Goal: Task Accomplishment & Management: Use online tool/utility

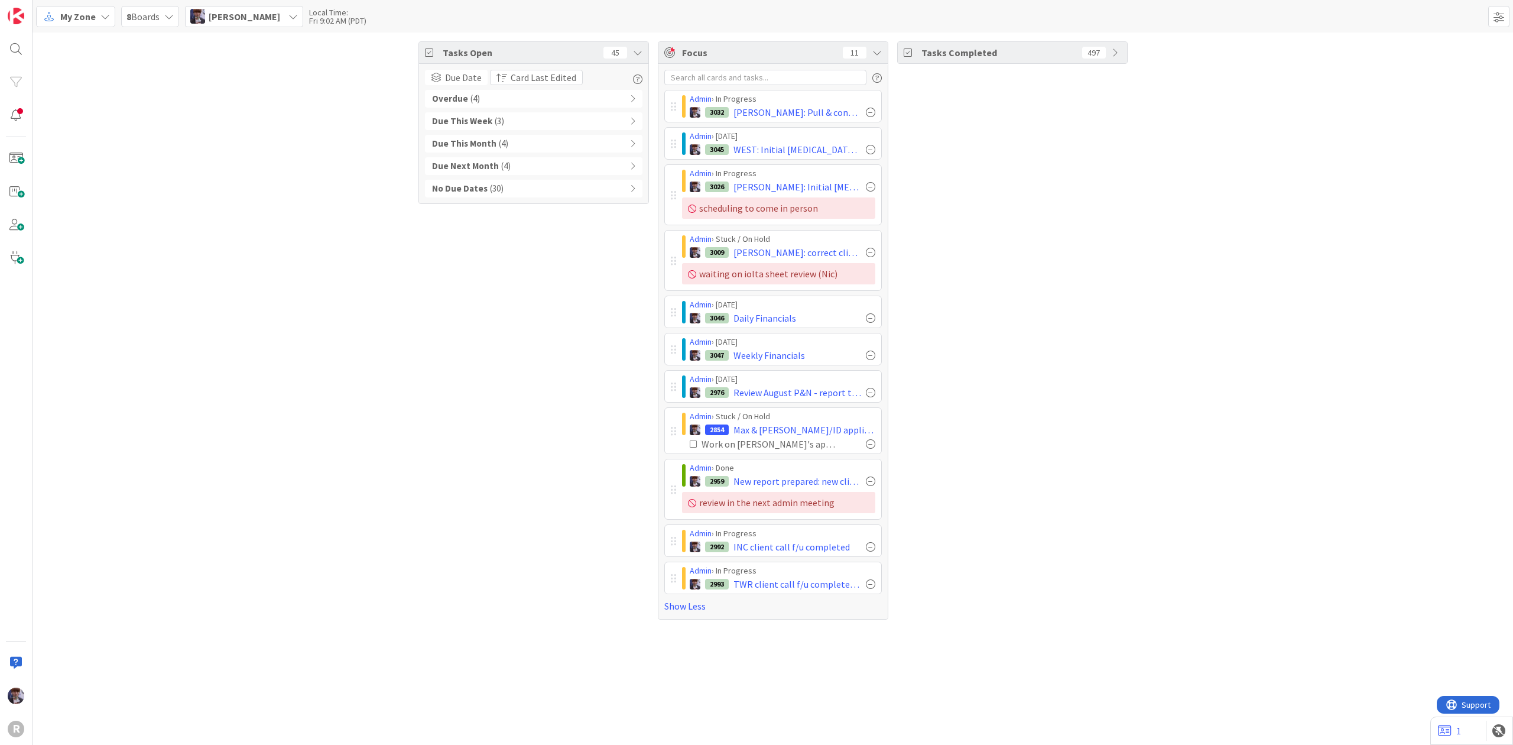
click at [83, 15] on span "My Zone" at bounding box center [77, 16] width 35 height 14
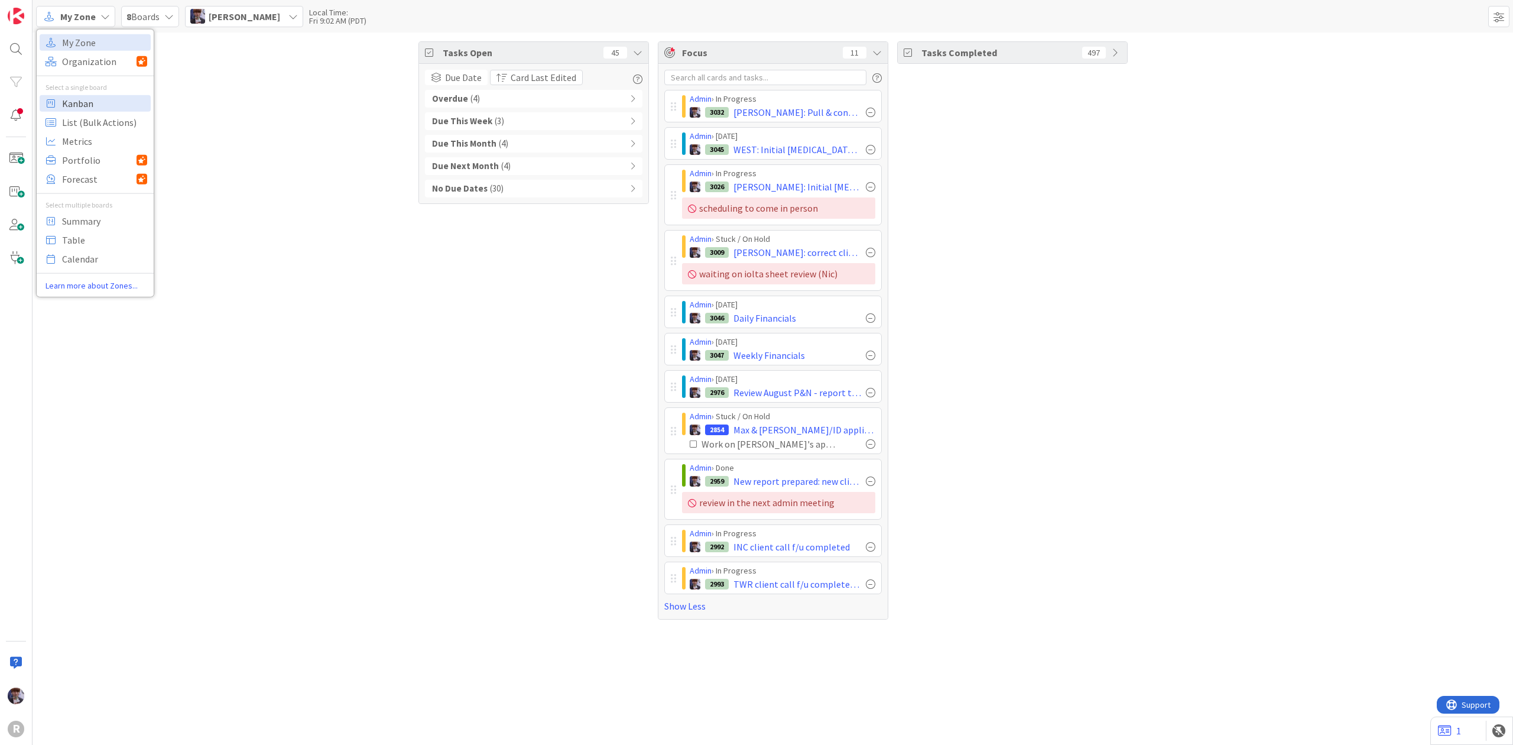
click at [91, 110] on span "Kanban" at bounding box center [104, 103] width 85 height 18
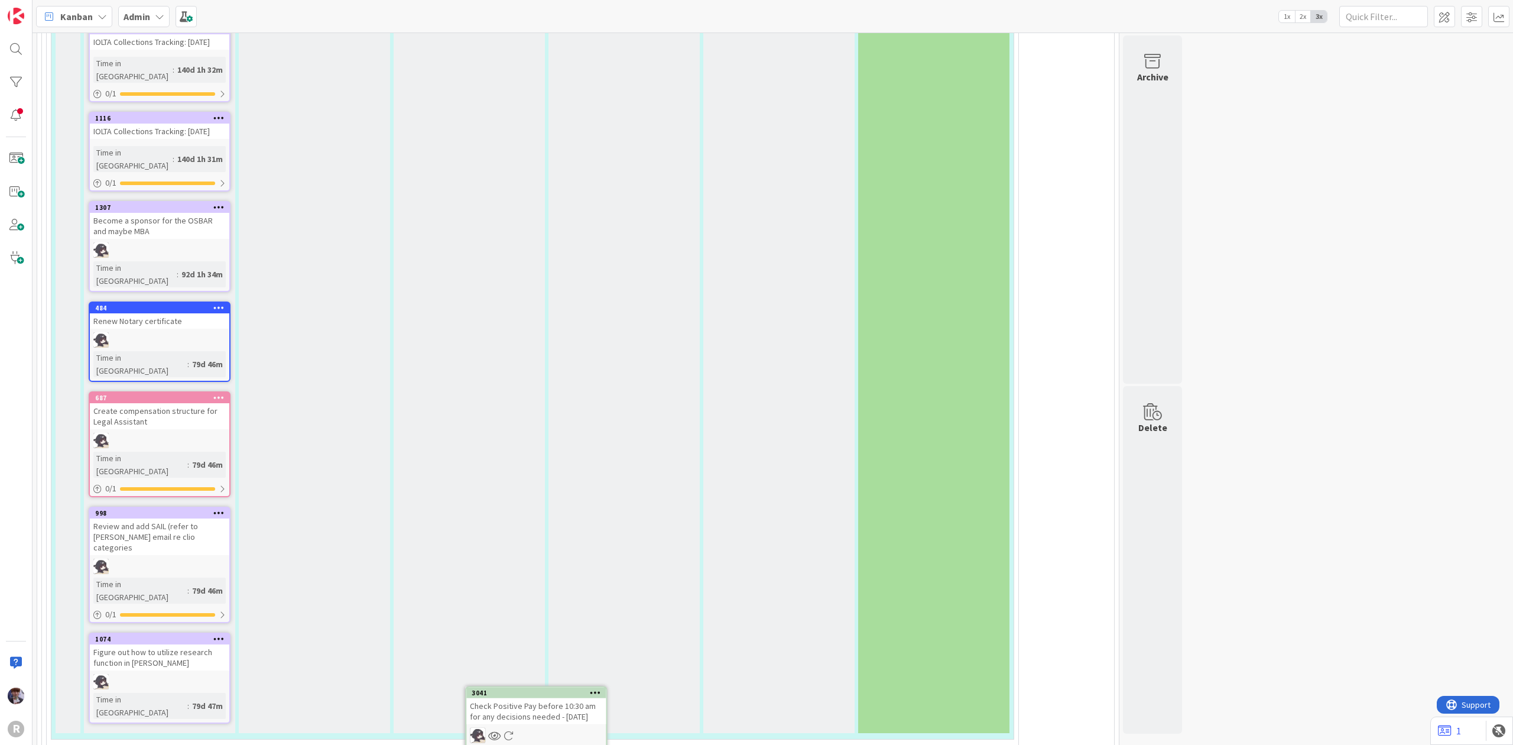
scroll to position [2704, 0]
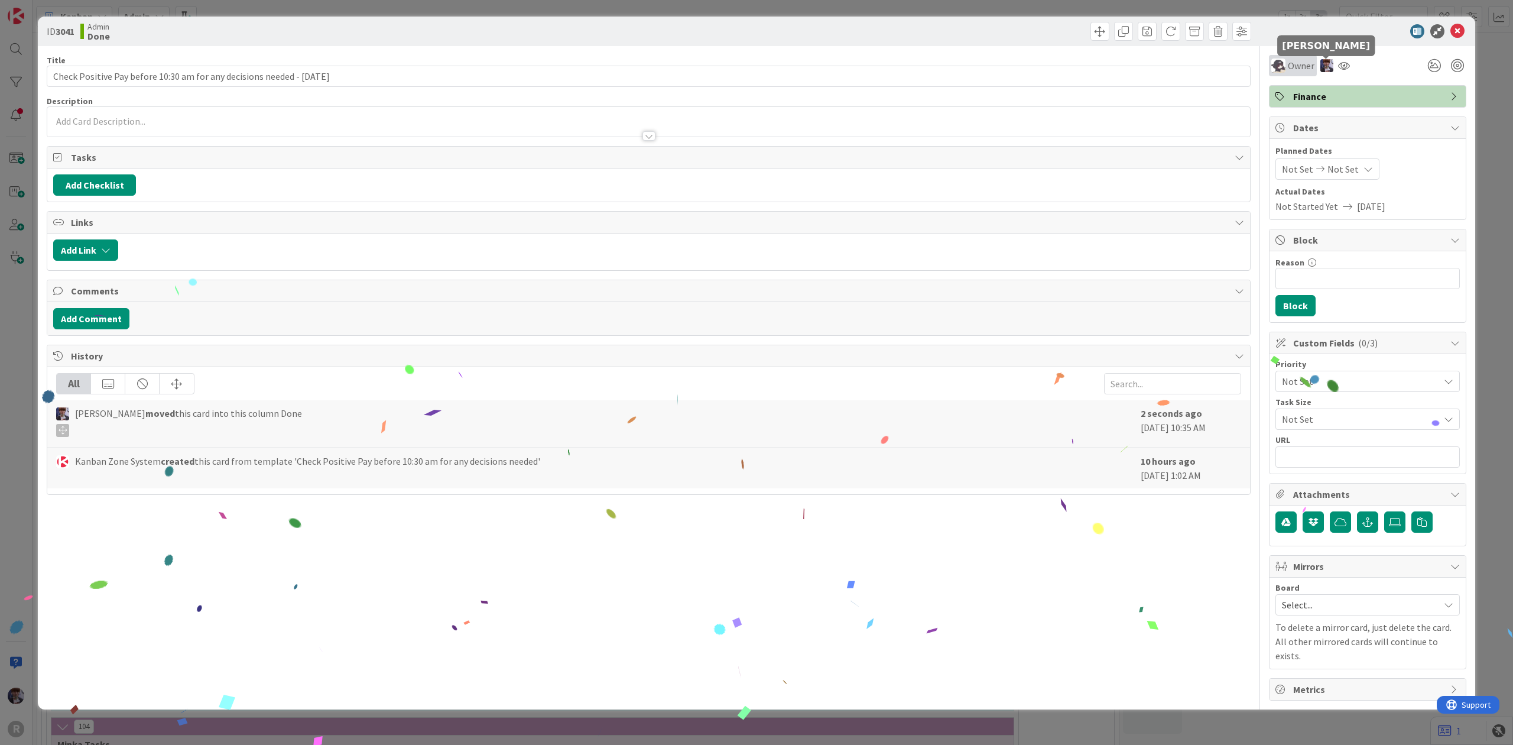
click at [1301, 64] on span "Owner" at bounding box center [1301, 66] width 27 height 14
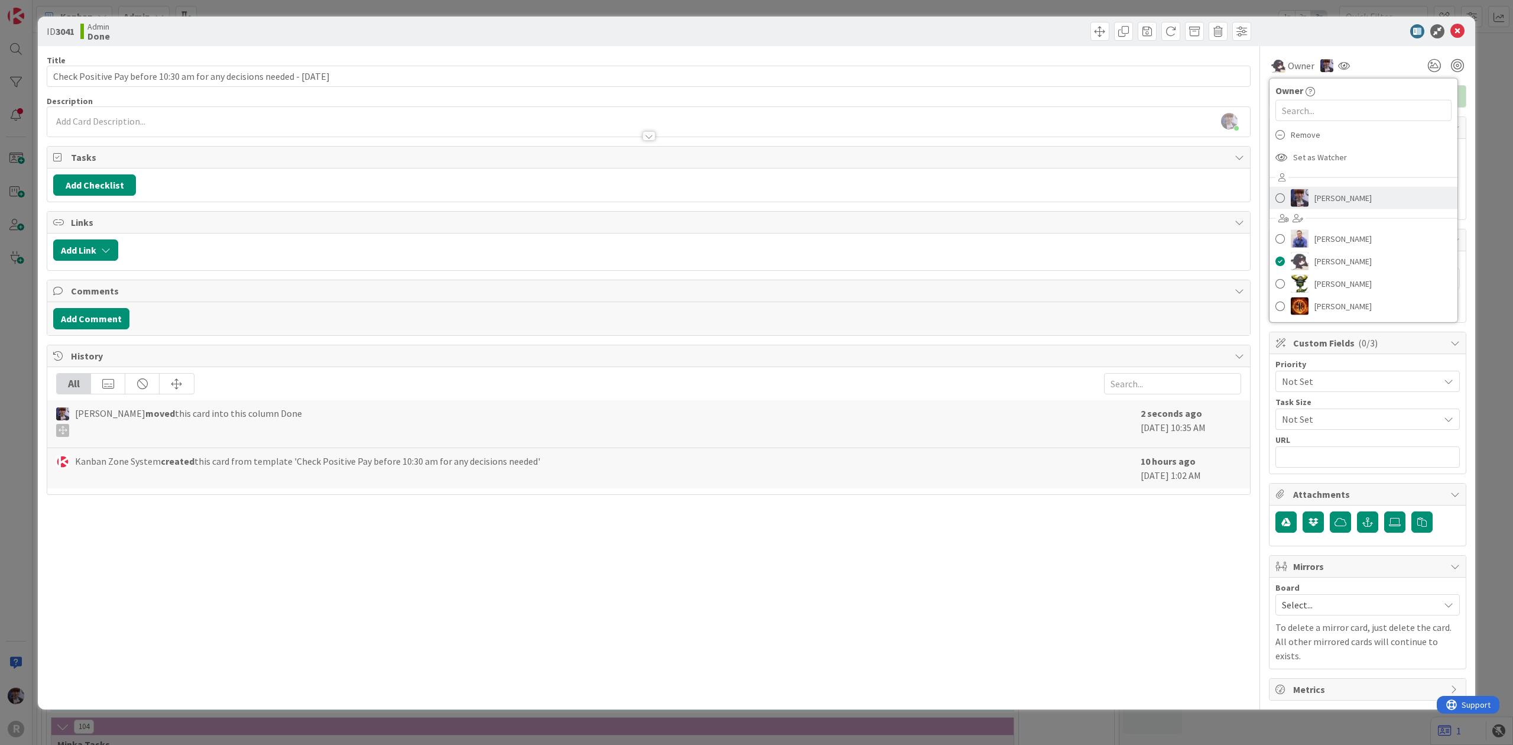
click at [1337, 192] on span "[PERSON_NAME]" at bounding box center [1343, 198] width 57 height 18
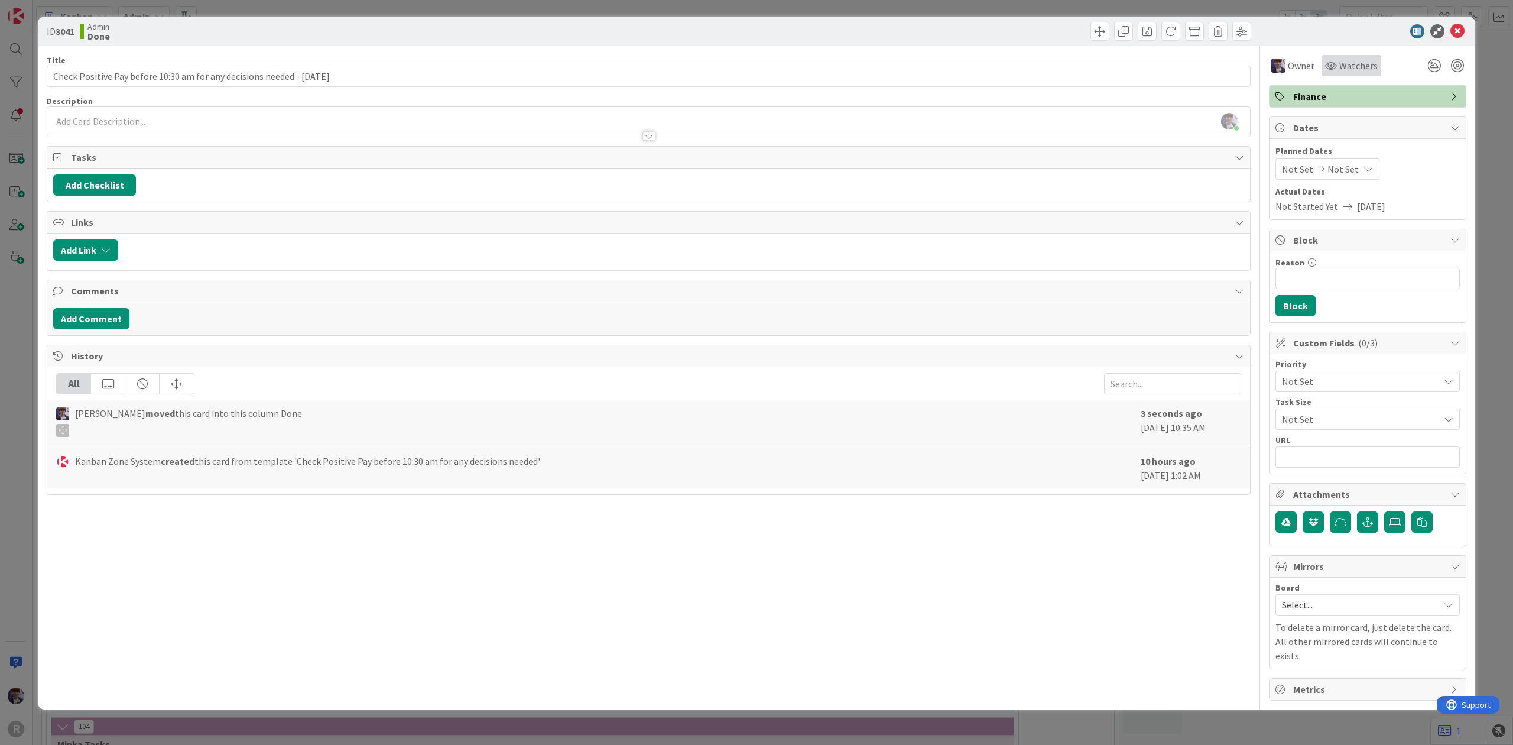
click at [1348, 69] on span "Watchers" at bounding box center [1358, 66] width 38 height 14
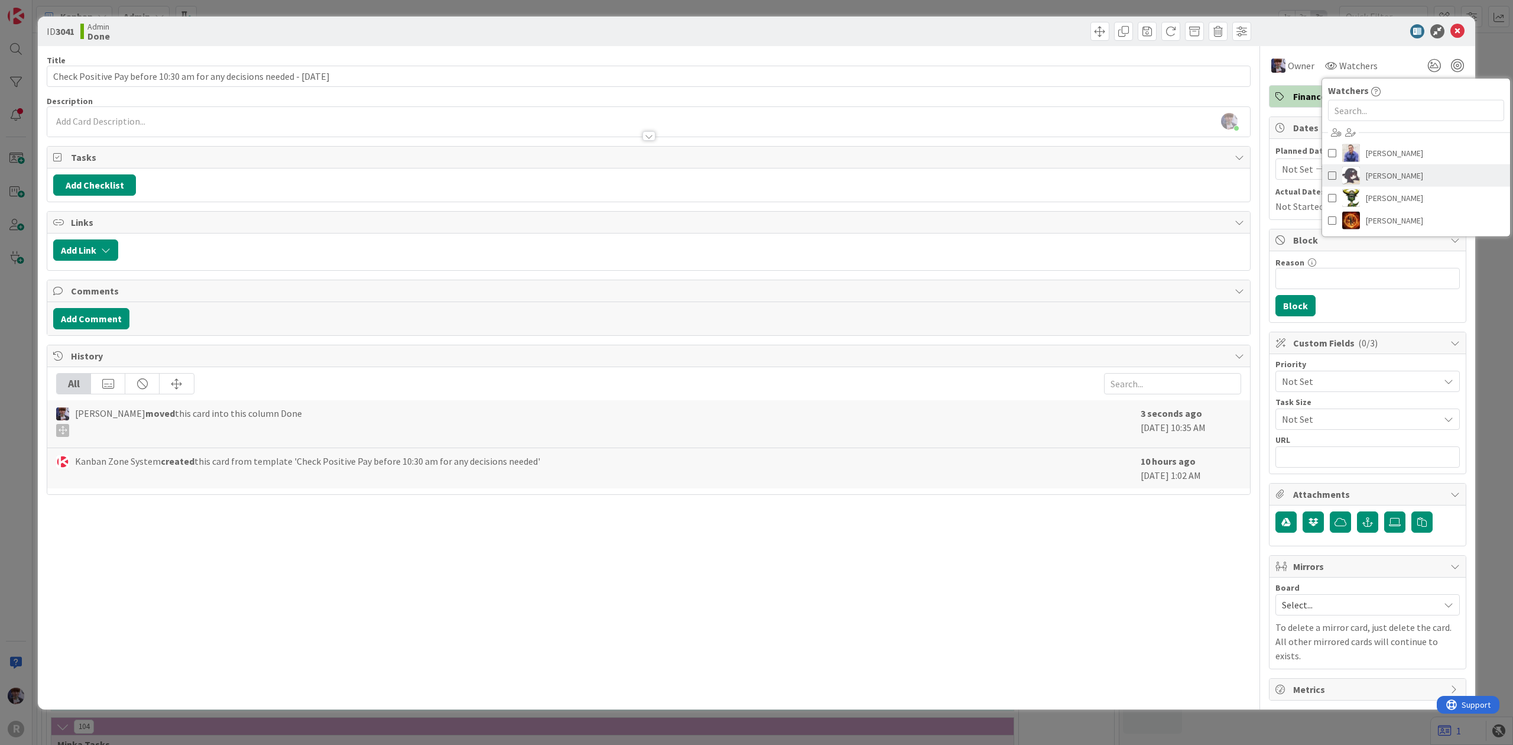
click at [1352, 176] on img at bounding box center [1351, 176] width 18 height 18
click at [1485, 57] on div "ID 3041 Admin Done Title 72 / 128 Check Positive Pay before 10:30 am for any de…" at bounding box center [756, 372] width 1513 height 745
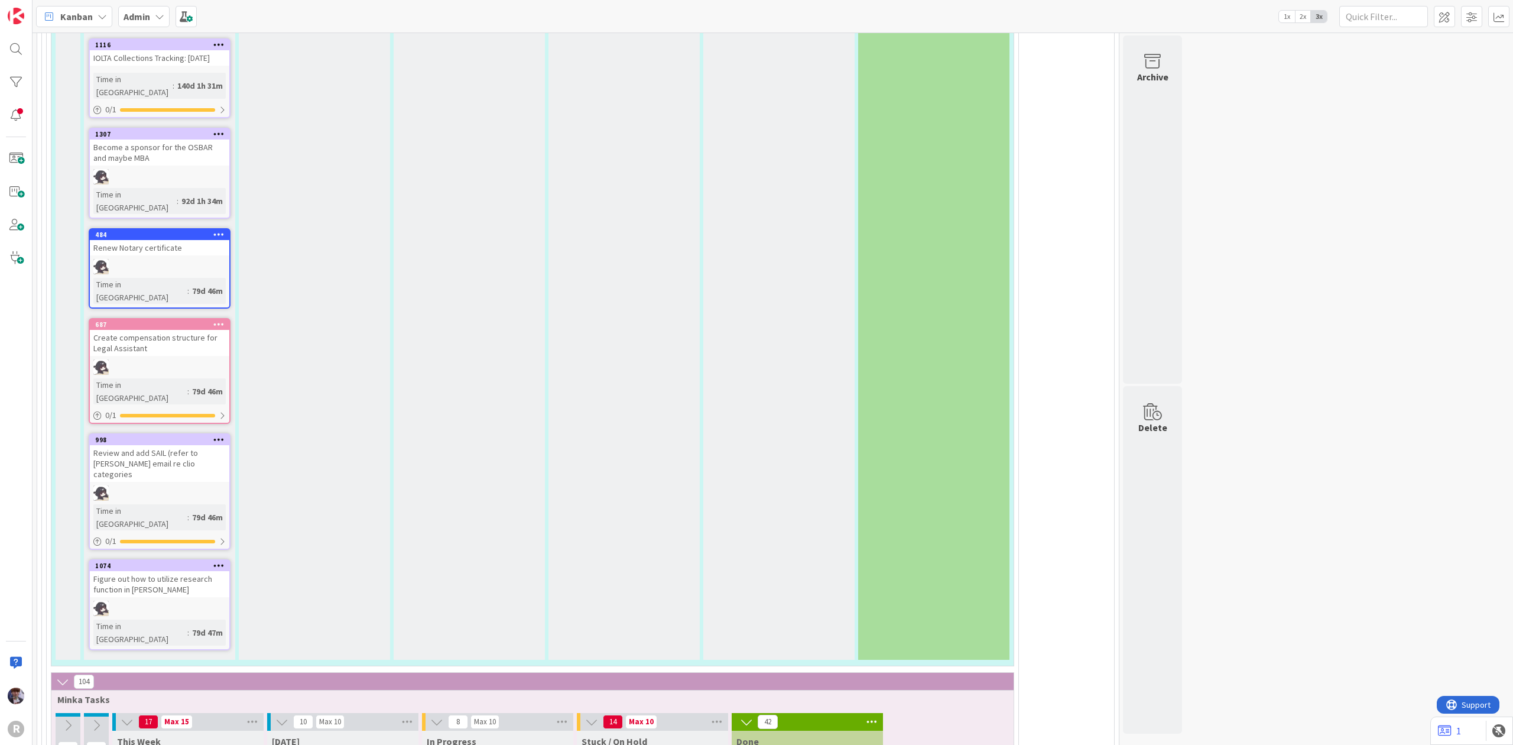
scroll to position [2862, 0]
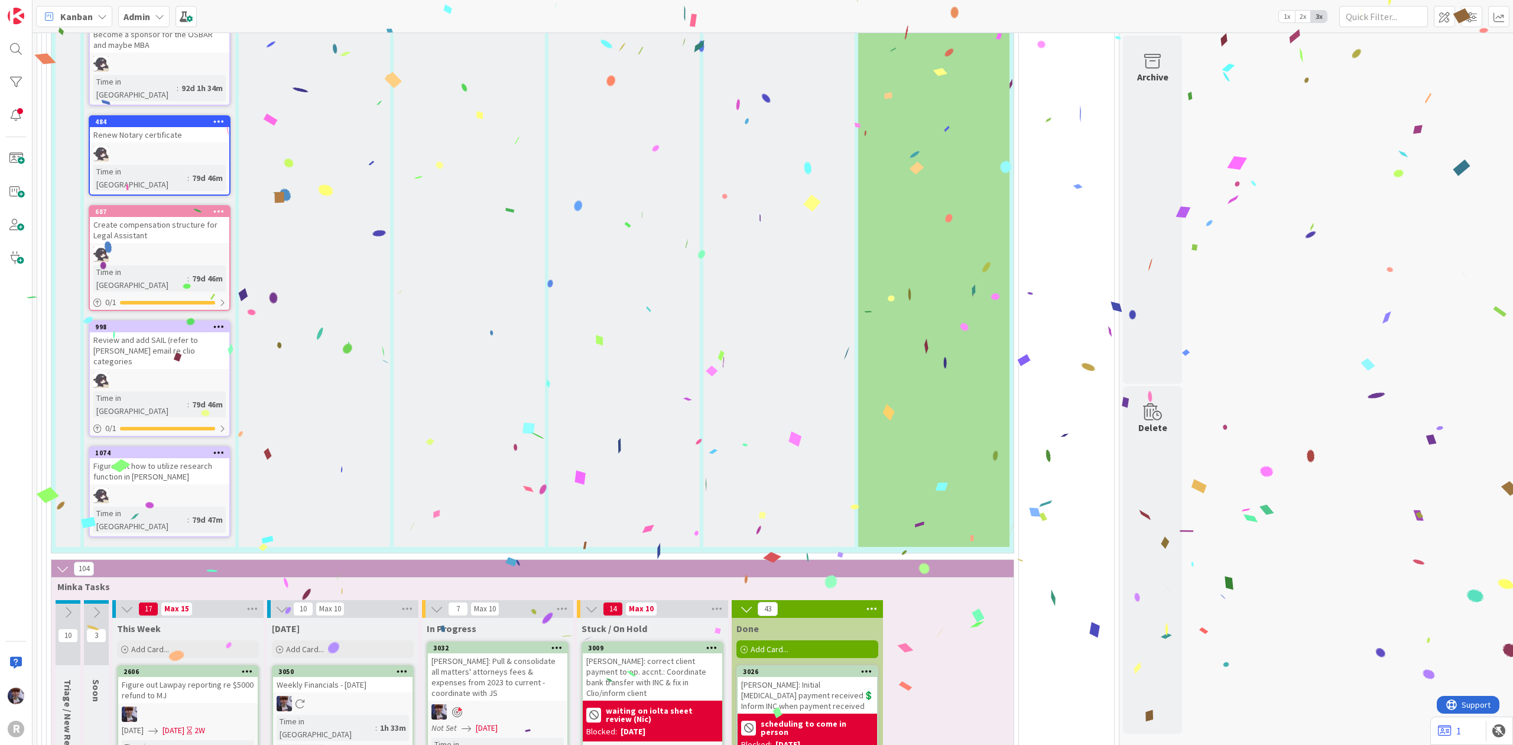
click at [807, 677] on div "[PERSON_NAME]: Initial [MEDICAL_DATA] payment received💲 Inform INC when payment…" at bounding box center [808, 695] width 140 height 37
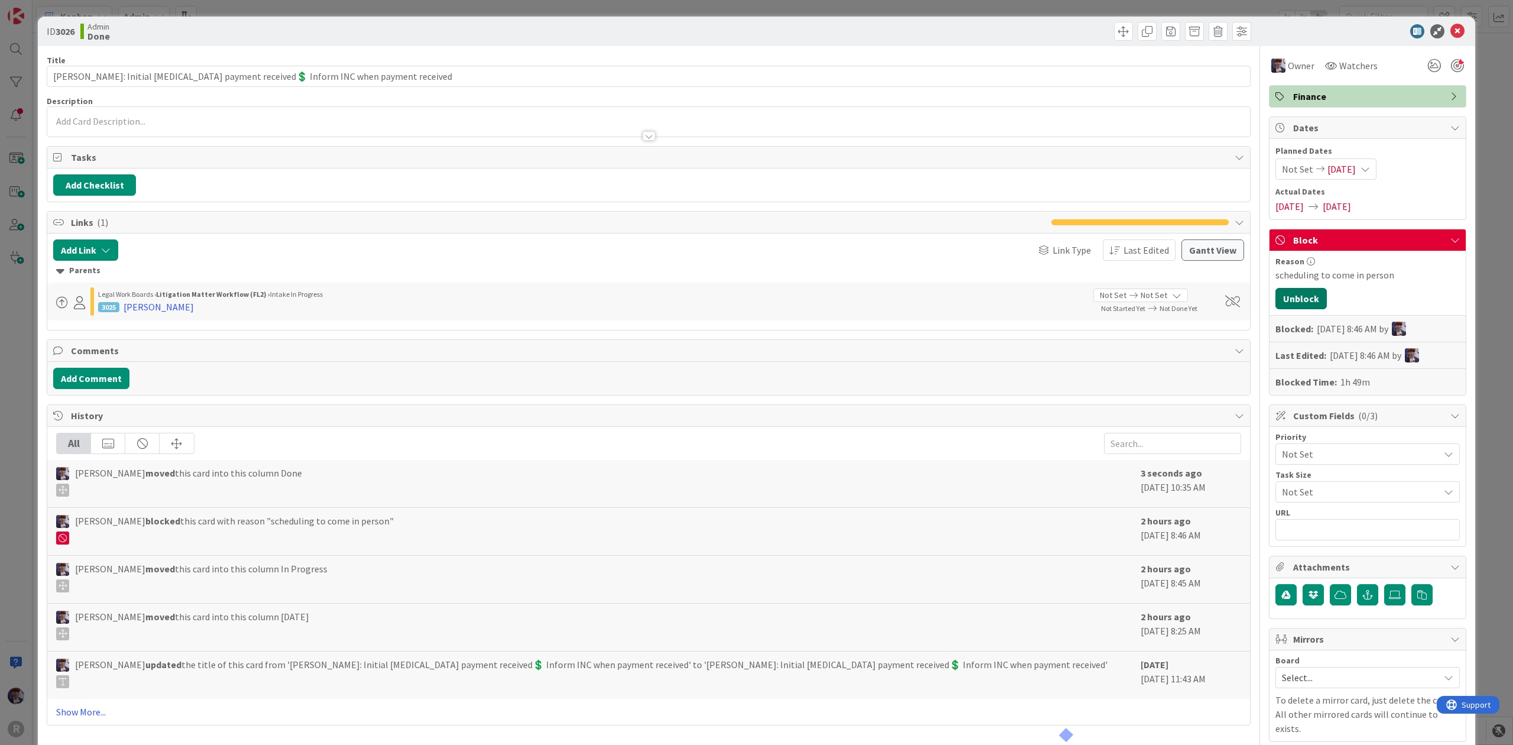
click at [1312, 303] on button "Unblock" at bounding box center [1301, 298] width 51 height 21
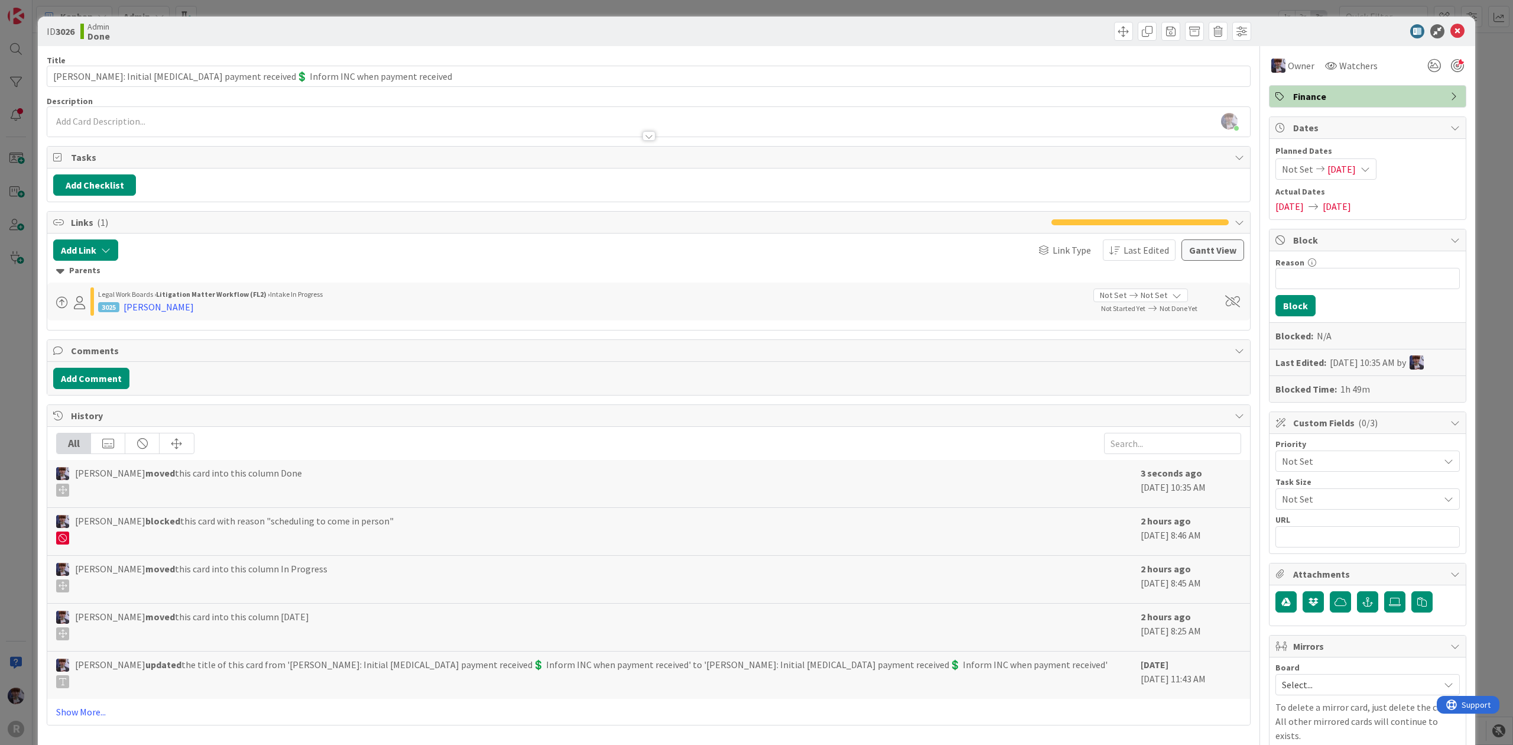
click at [1476, 138] on div "ID 3026 Admin Done Title 83 / 128 [PERSON_NAME]: Initial [MEDICAL_DATA] payment…" at bounding box center [756, 372] width 1513 height 745
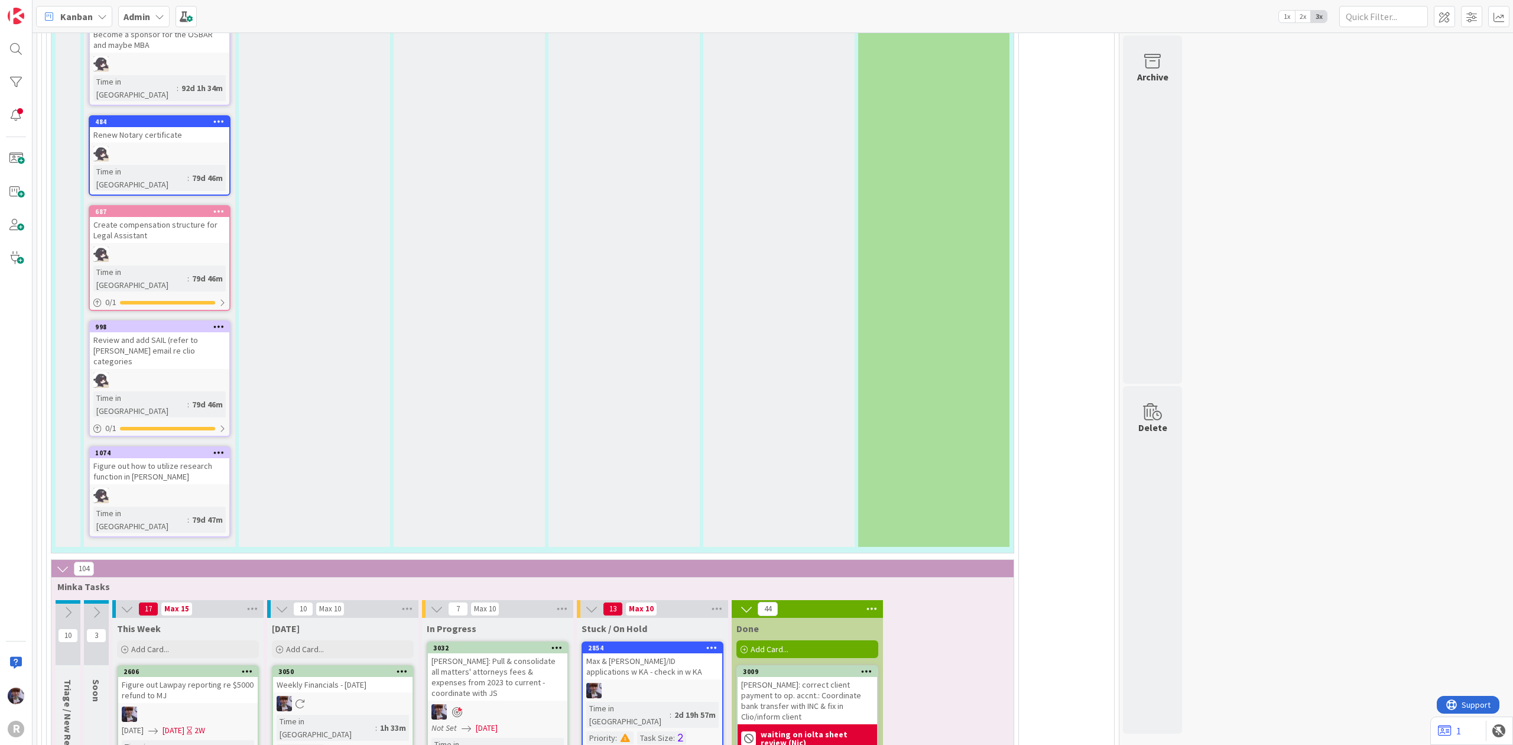
click at [812, 677] on div "[PERSON_NAME]: correct client payment to op. accnt.: Coordinate bank transfer w…" at bounding box center [808, 700] width 140 height 47
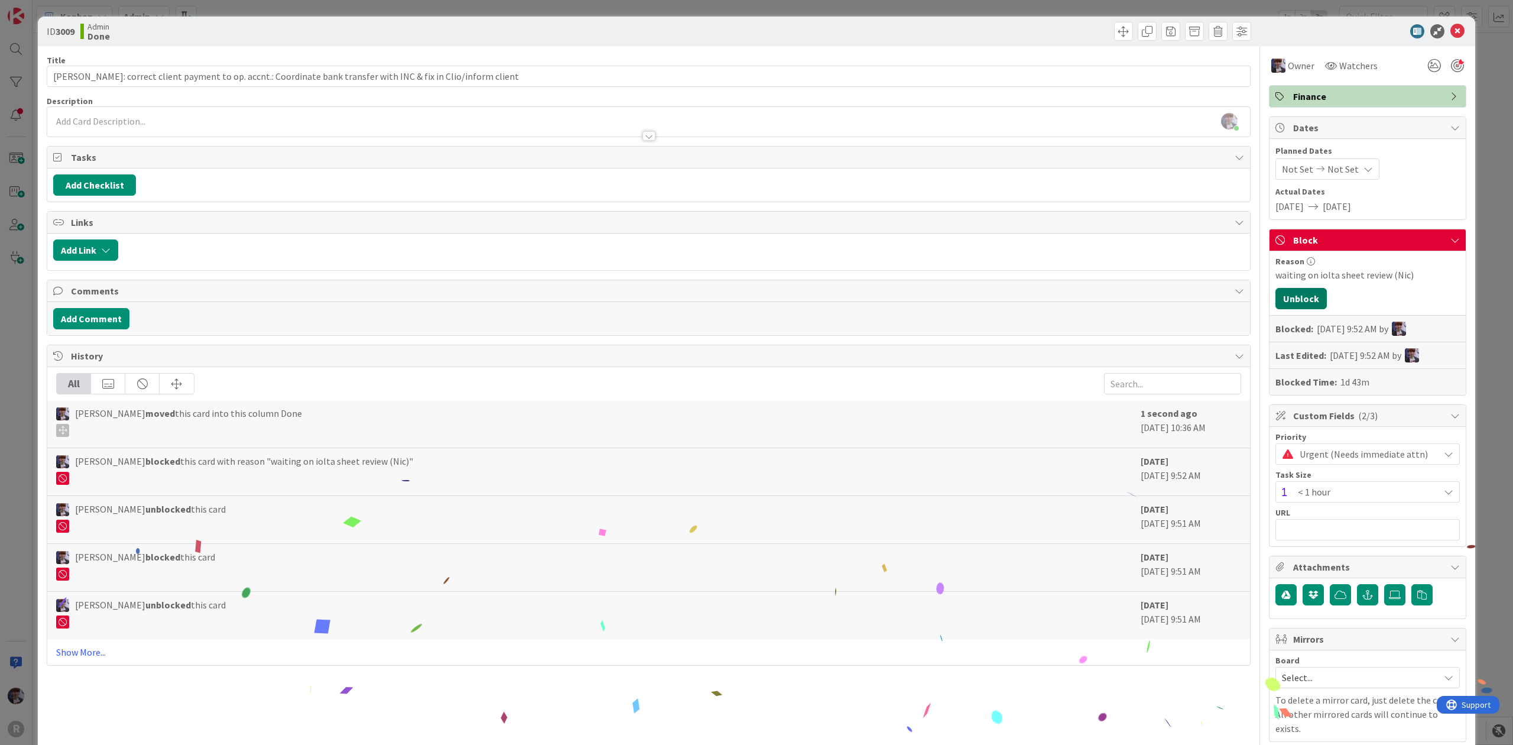
click at [1306, 297] on button "Unblock" at bounding box center [1301, 298] width 51 height 21
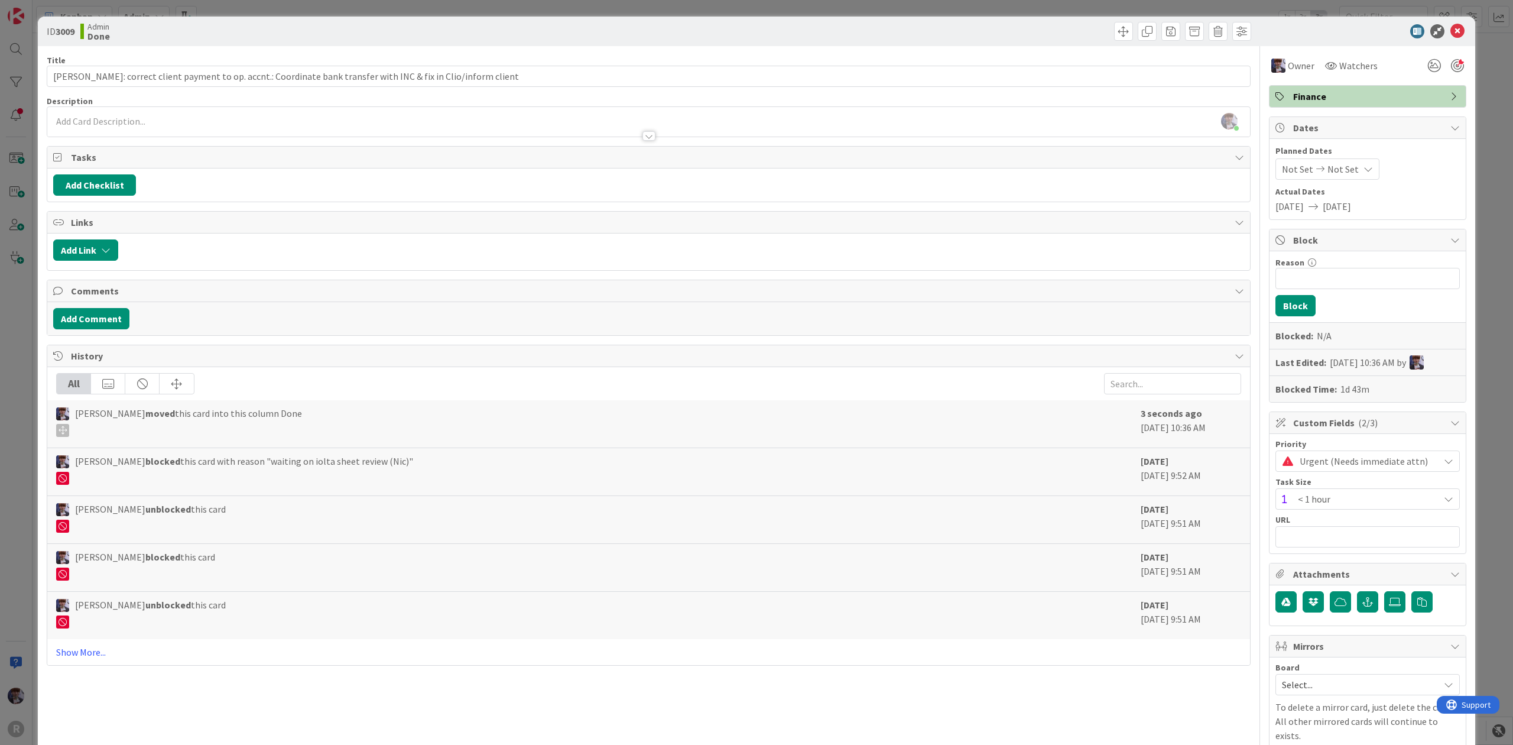
click at [1497, 135] on div "ID 3009 Admin Done Title 107 / 128 [PERSON_NAME]: correct client payment to op.…" at bounding box center [756, 372] width 1513 height 745
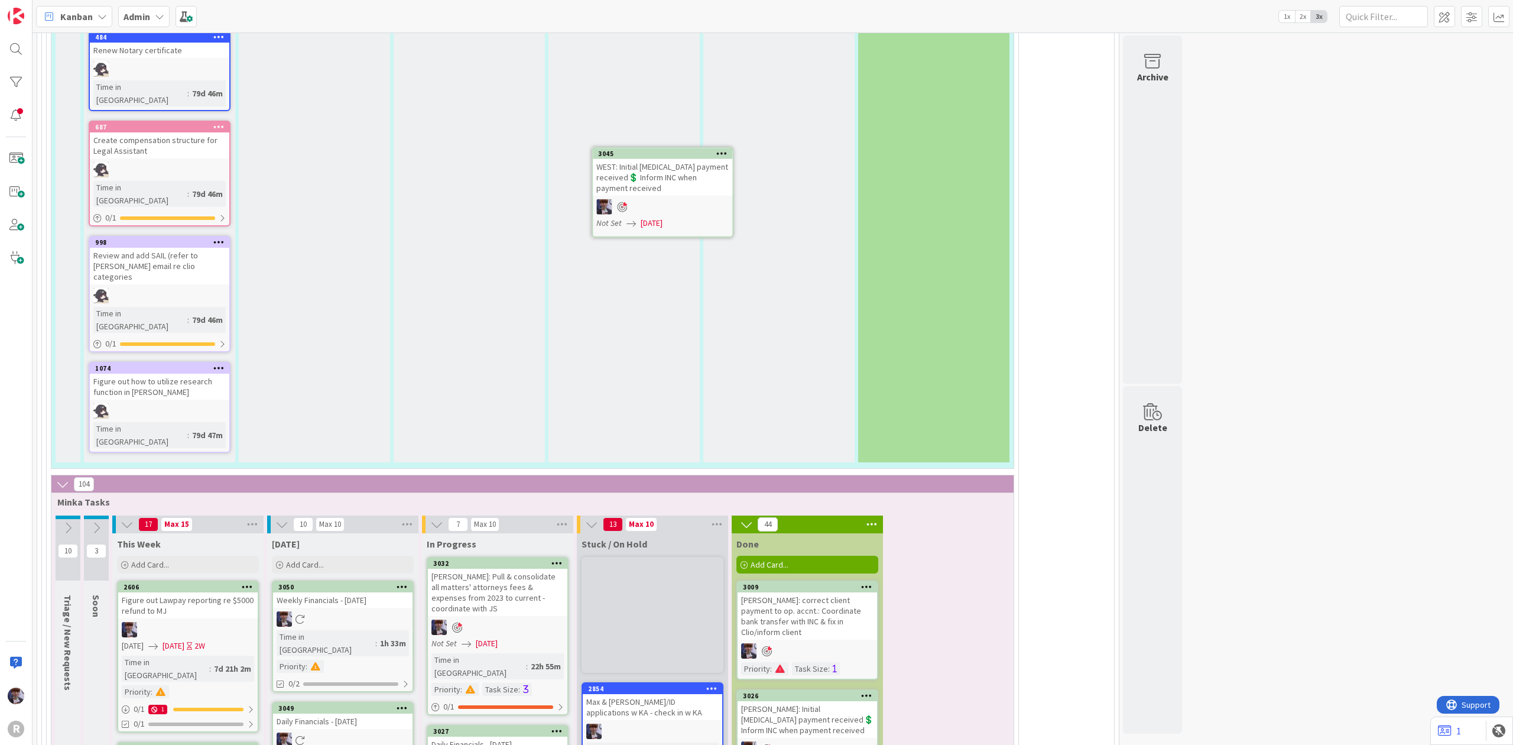
scroll to position [2928, 0]
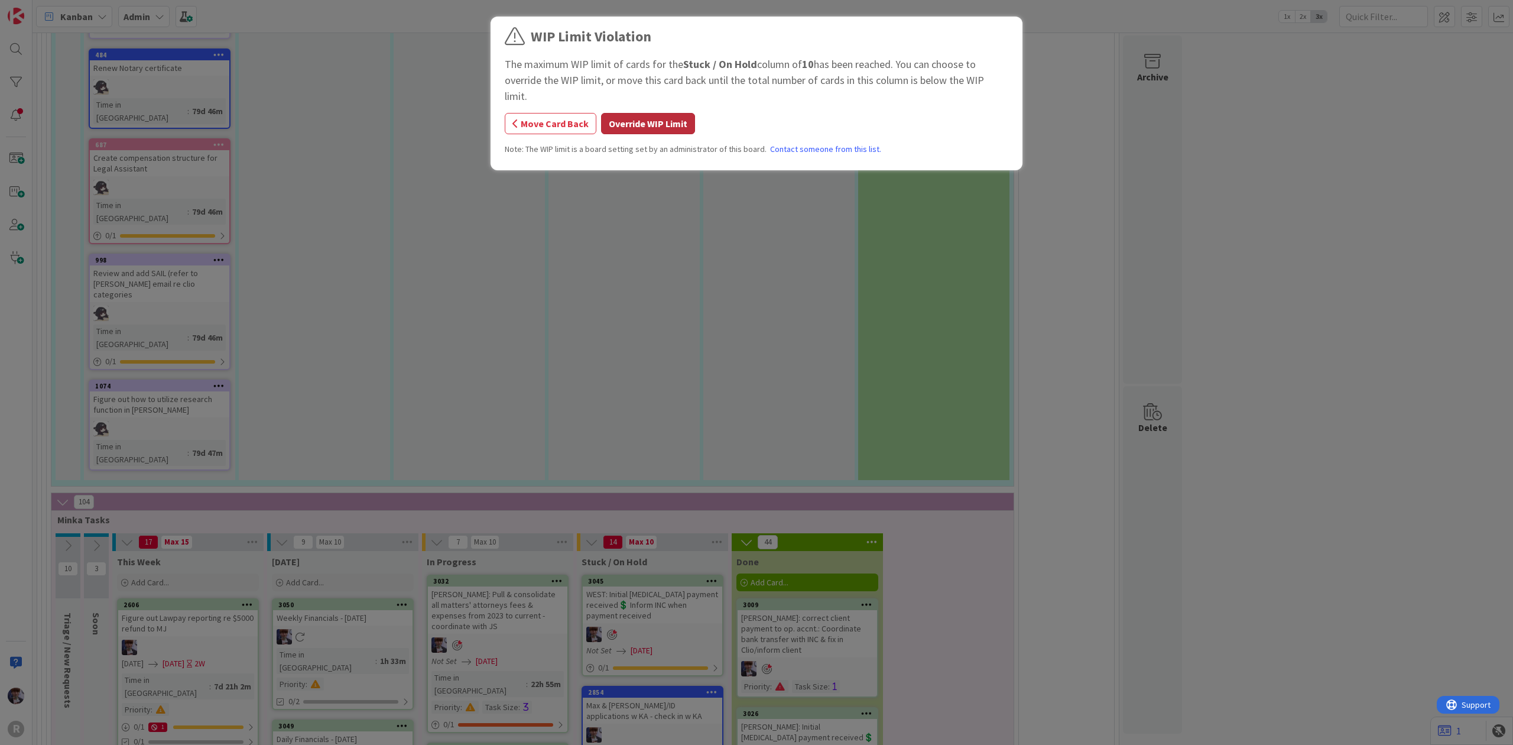
click at [661, 116] on button "Override WIP Limit" at bounding box center [648, 123] width 94 height 21
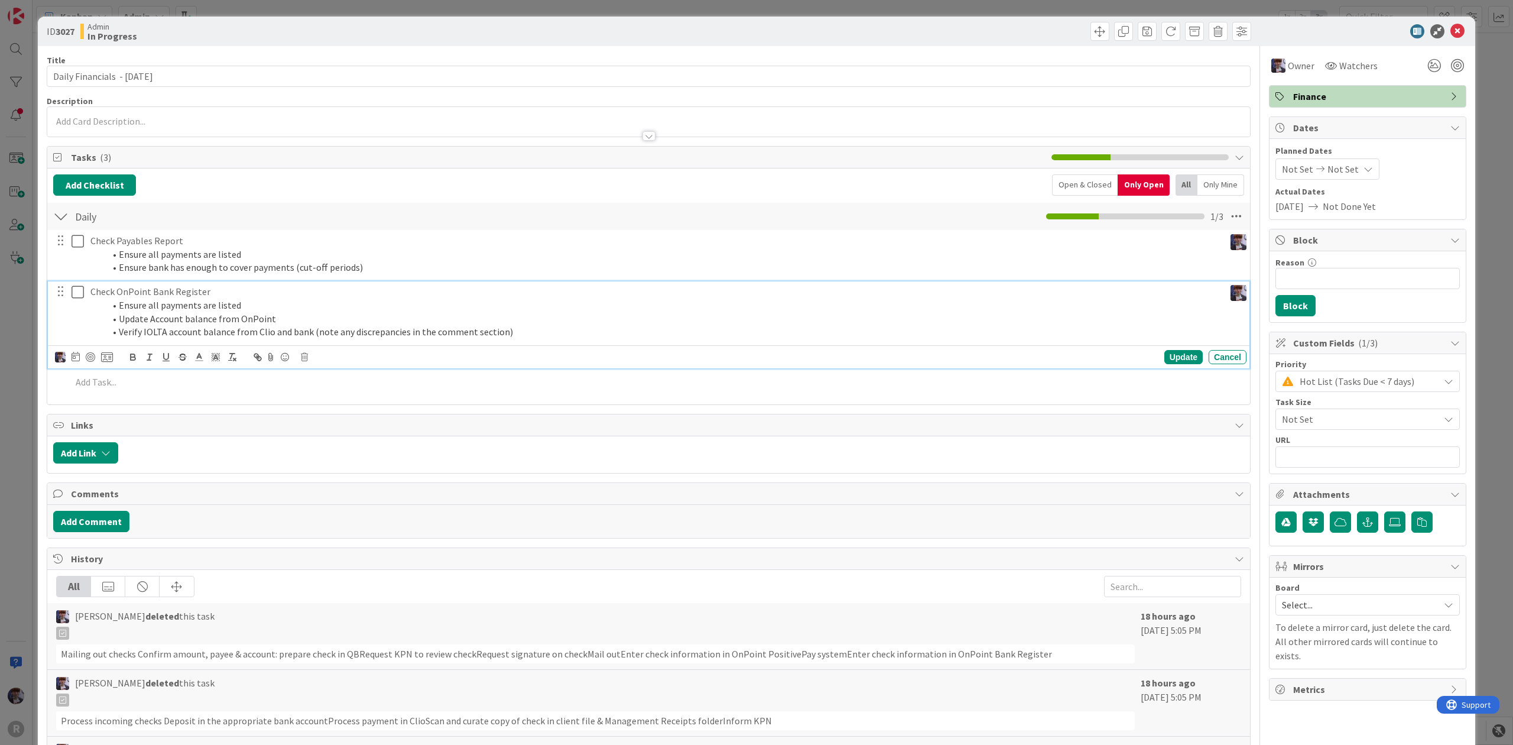
click at [232, 320] on li "Update Account balance from OnPoint" at bounding box center [662, 319] width 1115 height 14
click at [301, 361] on icon at bounding box center [304, 357] width 7 height 8
click at [331, 411] on div "Delete" at bounding box center [335, 407] width 44 height 21
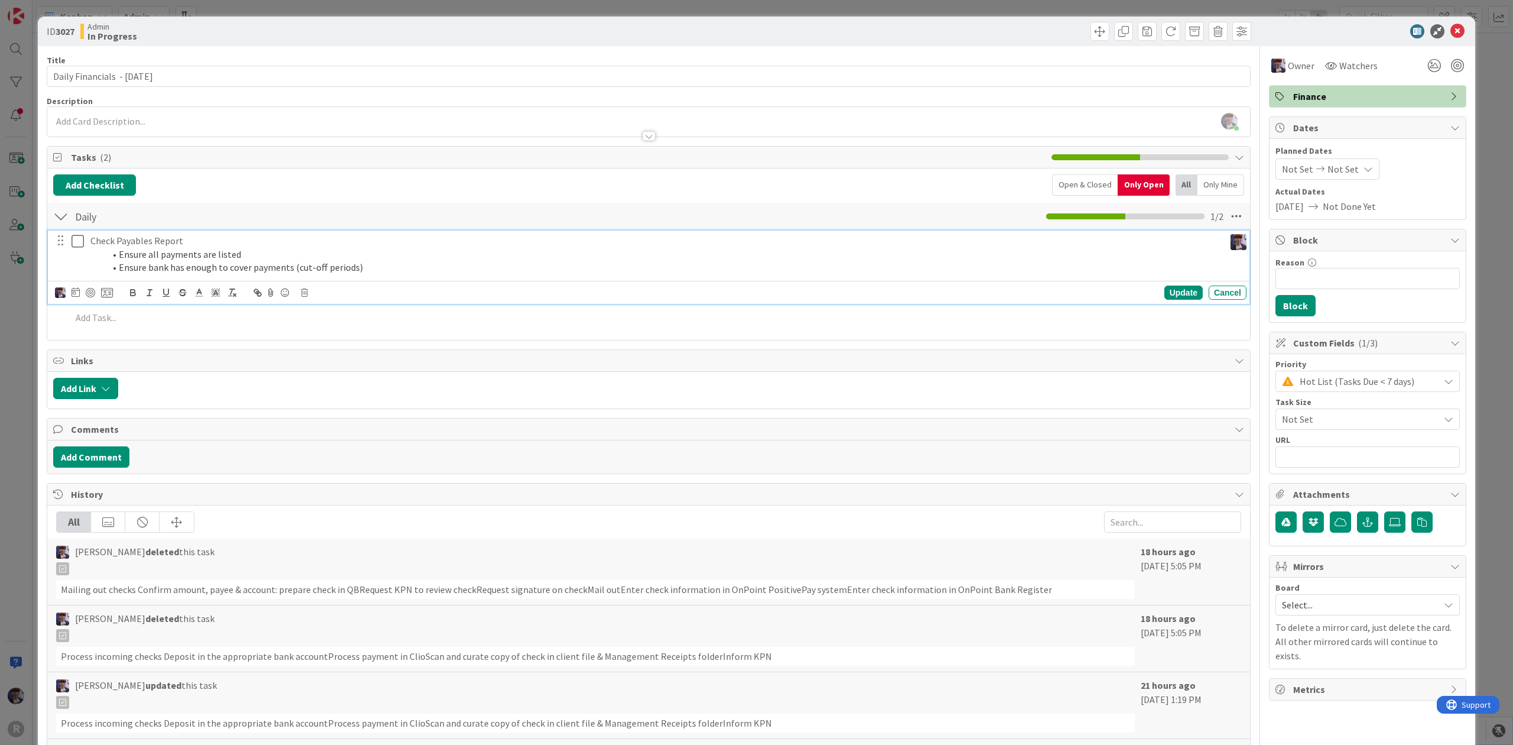
click at [226, 273] on li "Ensure bank has enough to cover payments (cut-off periods)" at bounding box center [662, 268] width 1115 height 14
click at [310, 291] on div "Update Cancel" at bounding box center [651, 292] width 1192 height 17
click at [303, 296] on icon at bounding box center [304, 292] width 7 height 8
click at [333, 349] on div "Delete" at bounding box center [335, 342] width 44 height 21
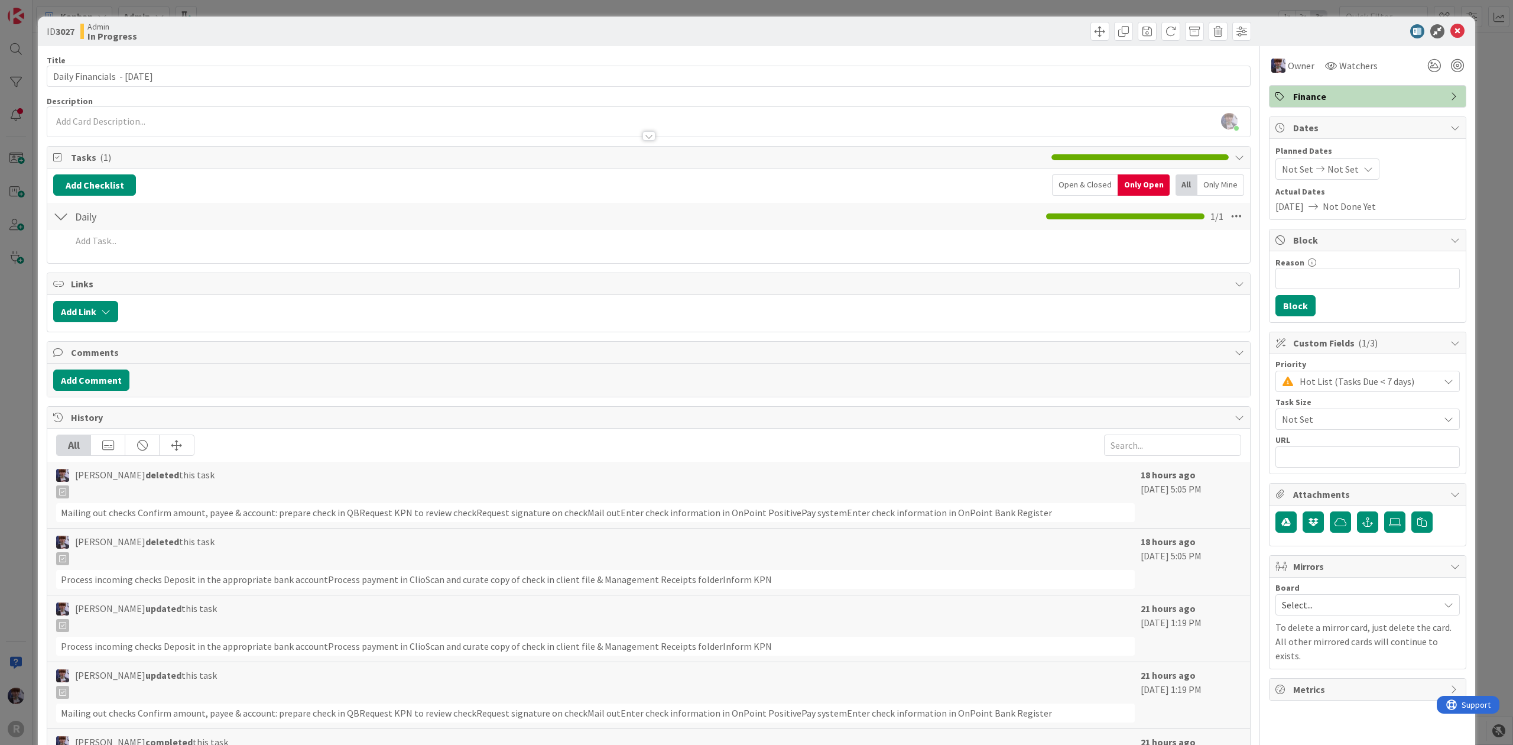
click at [38, 404] on div "ID 3027 Admin In Progress Title 30 / 128 Daily Financials - [DATE] Description …" at bounding box center [757, 424] width 1438 height 814
click at [31, 401] on div "ID 3027 Admin In Progress Title 30 / 128 Daily Financials - [DATE] Description …" at bounding box center [756, 372] width 1513 height 745
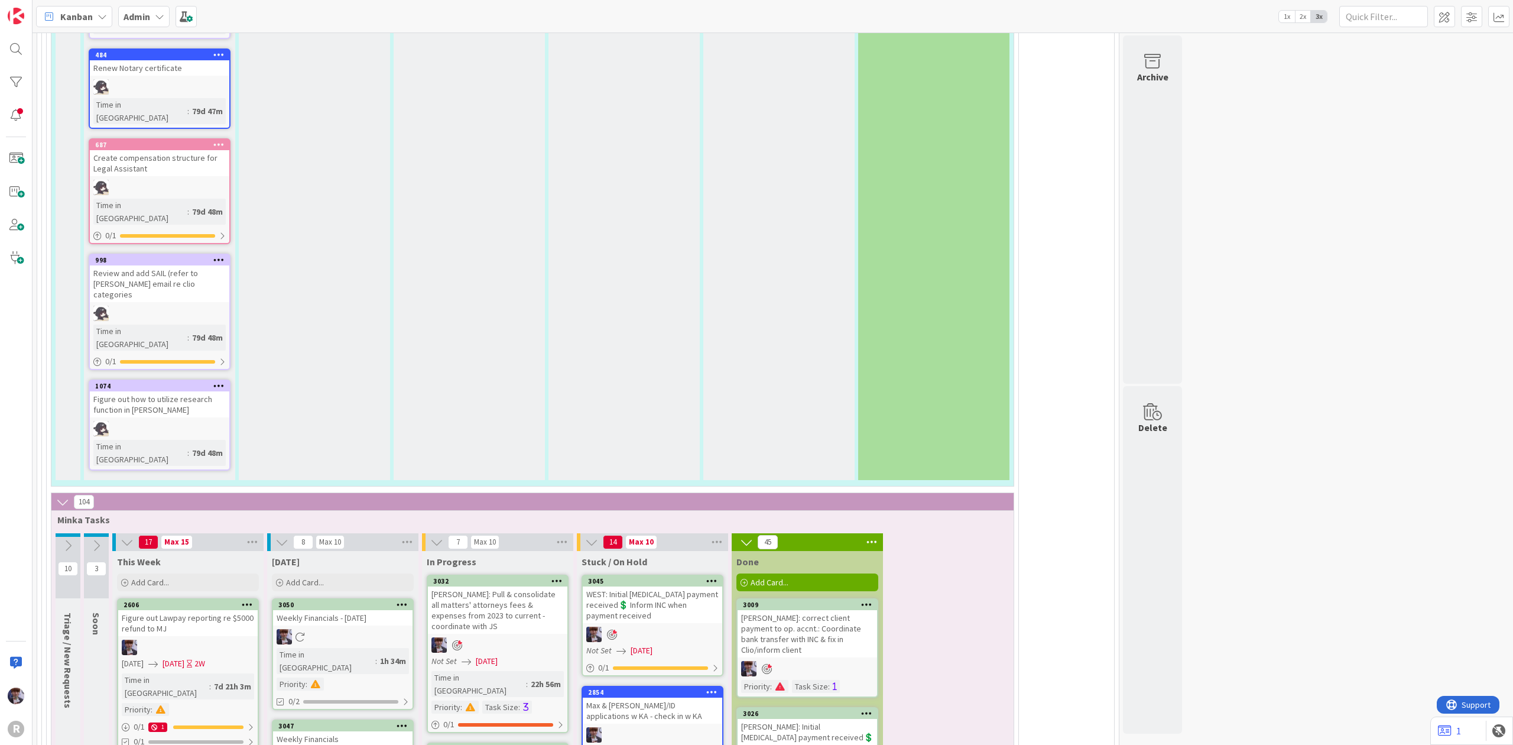
click at [408, 721] on icon at bounding box center [402, 725] width 11 height 8
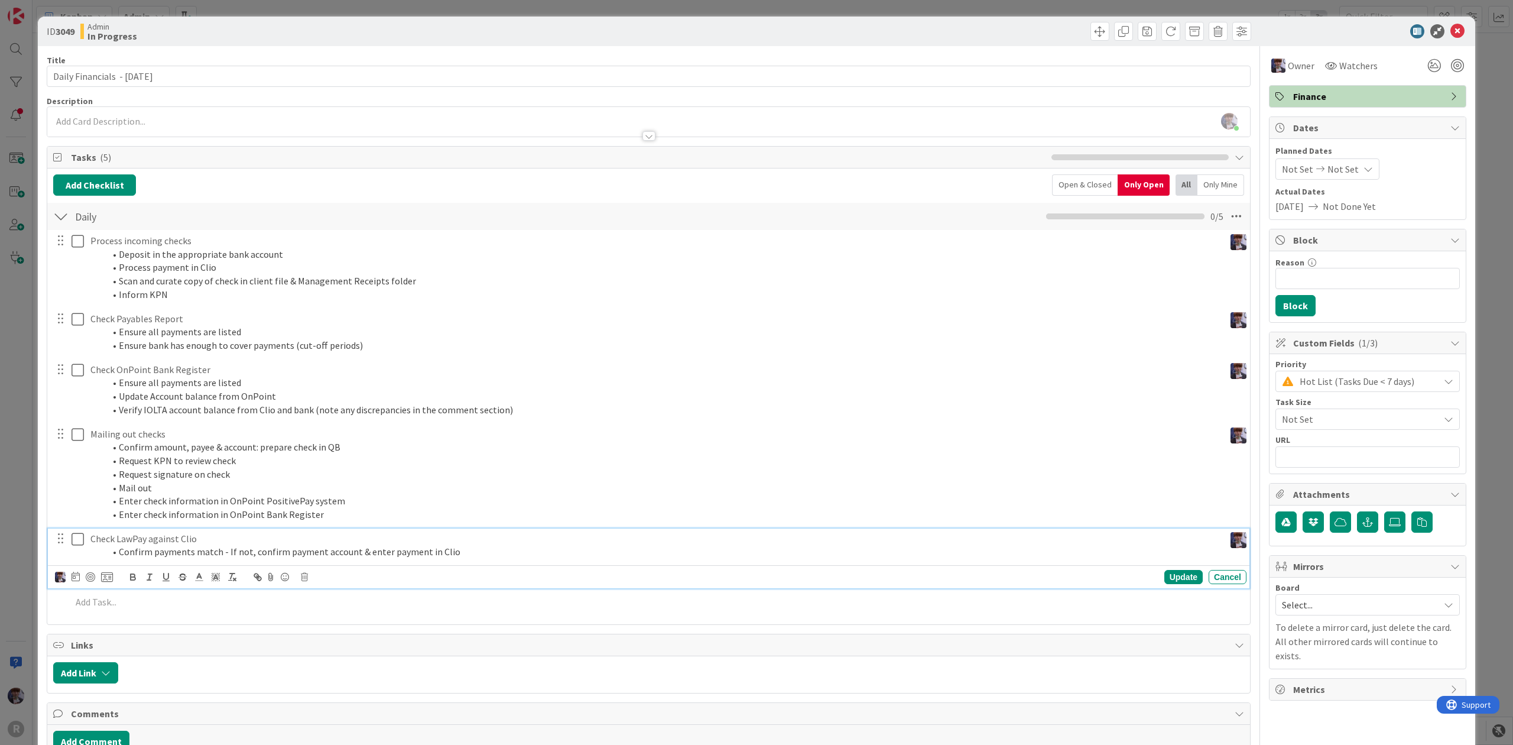
click at [183, 543] on p "Check LawPay against Clio" at bounding box center [655, 539] width 1130 height 14
click at [107, 577] on icon at bounding box center [107, 577] width 12 height 11
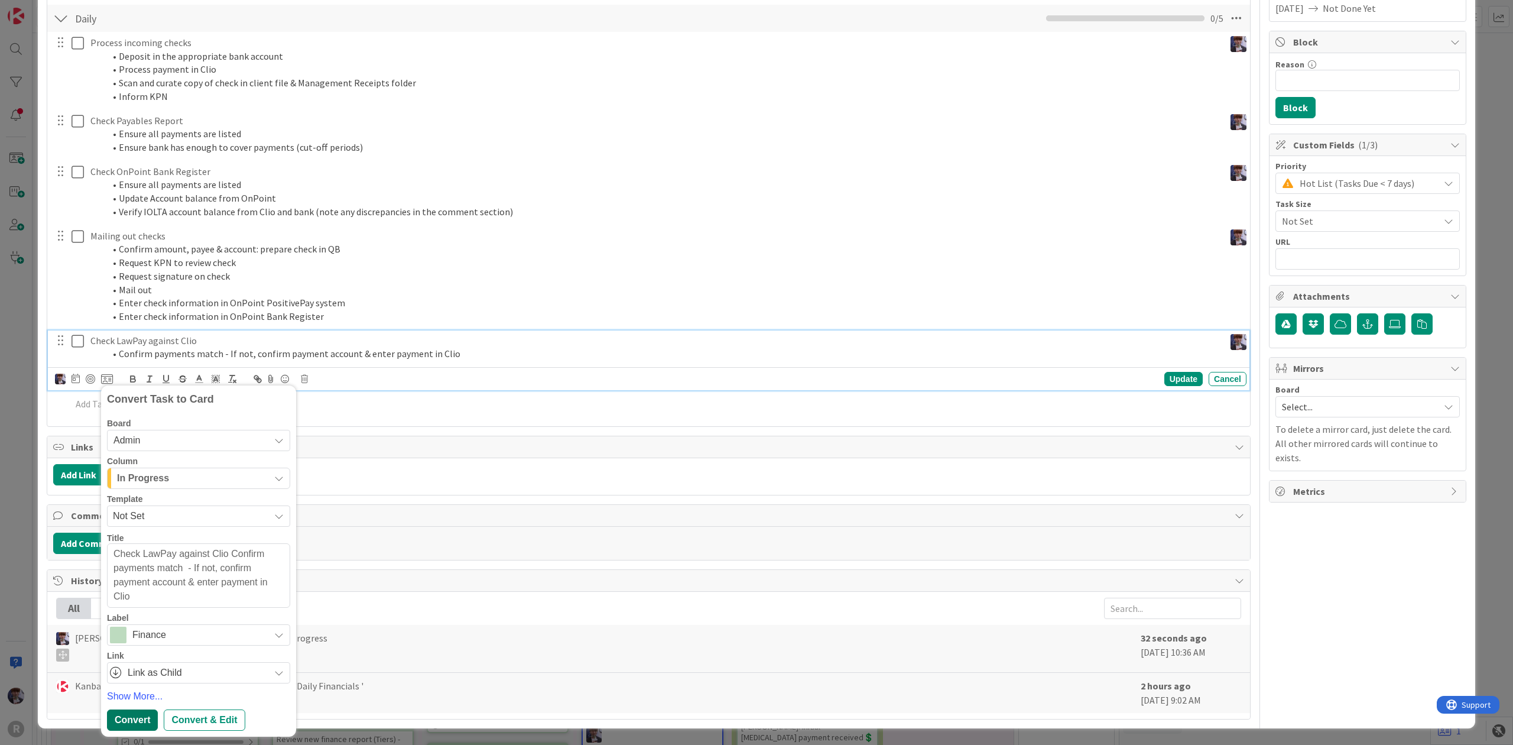
click at [127, 719] on div "Convert" at bounding box center [132, 719] width 51 height 21
type textarea "x"
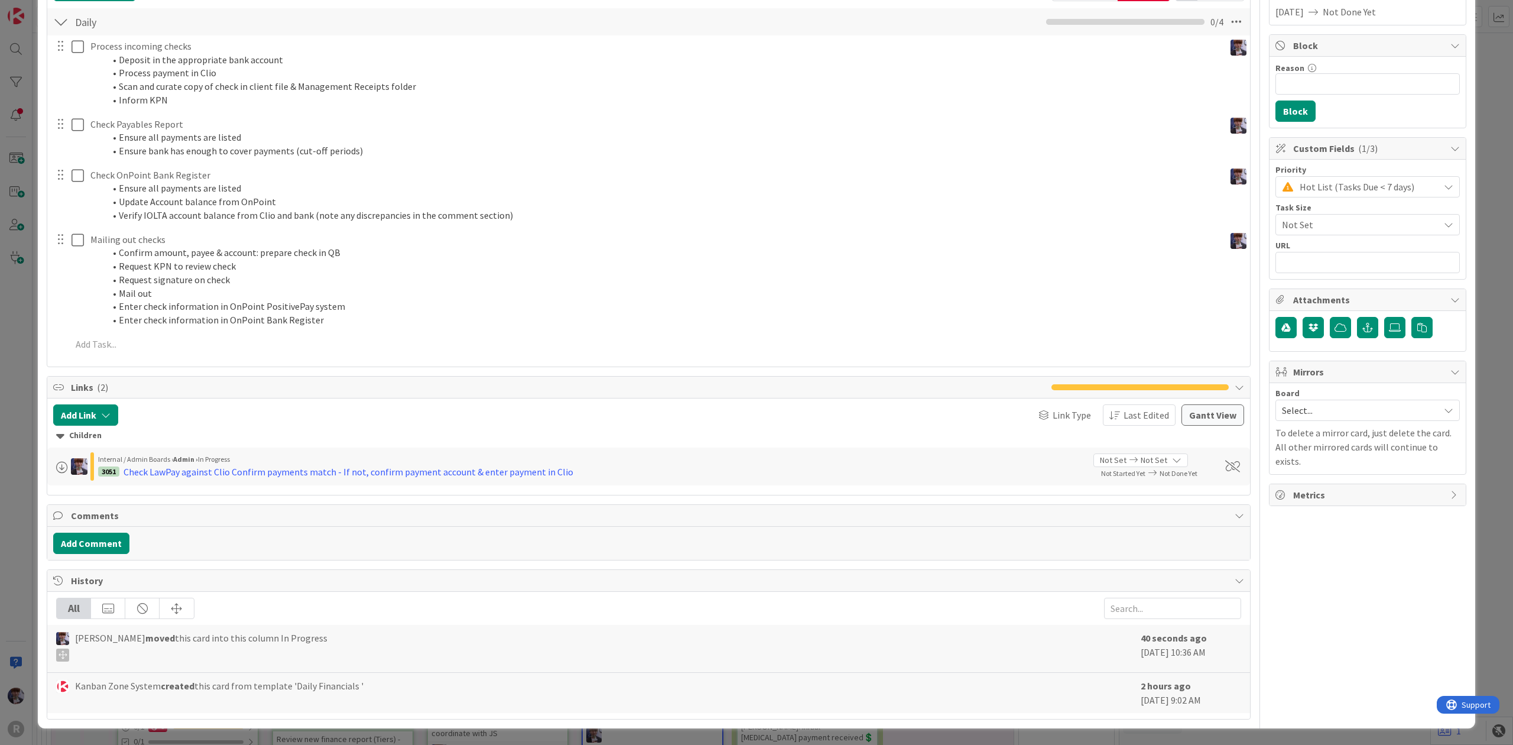
scroll to position [199, 0]
click at [22, 316] on div "ID 3049 Admin In Progress Title 30 / 128 Daily Financials - [DATE] Description …" at bounding box center [756, 372] width 1513 height 745
